Goal: Navigation & Orientation: Go to known website

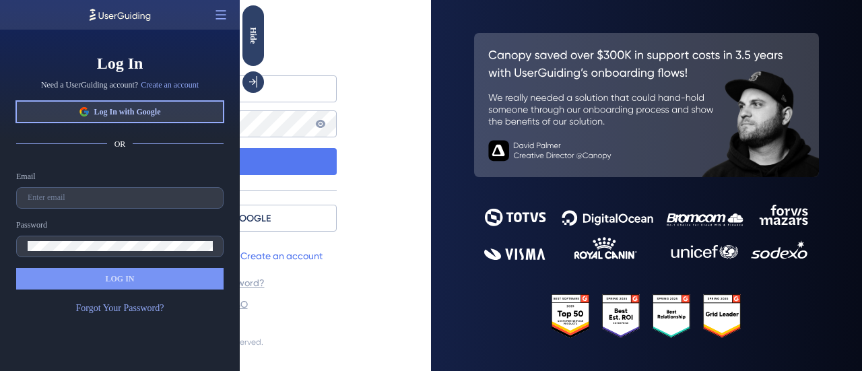
click at [115, 106] on button "Log In with Google" at bounding box center [119, 112] width 207 height 22
click at [143, 114] on span "Log In with Google" at bounding box center [127, 111] width 67 height 11
click at [131, 119] on button "Log In with Google" at bounding box center [119, 112] width 207 height 22
